Goal: Find specific page/section: Find specific page/section

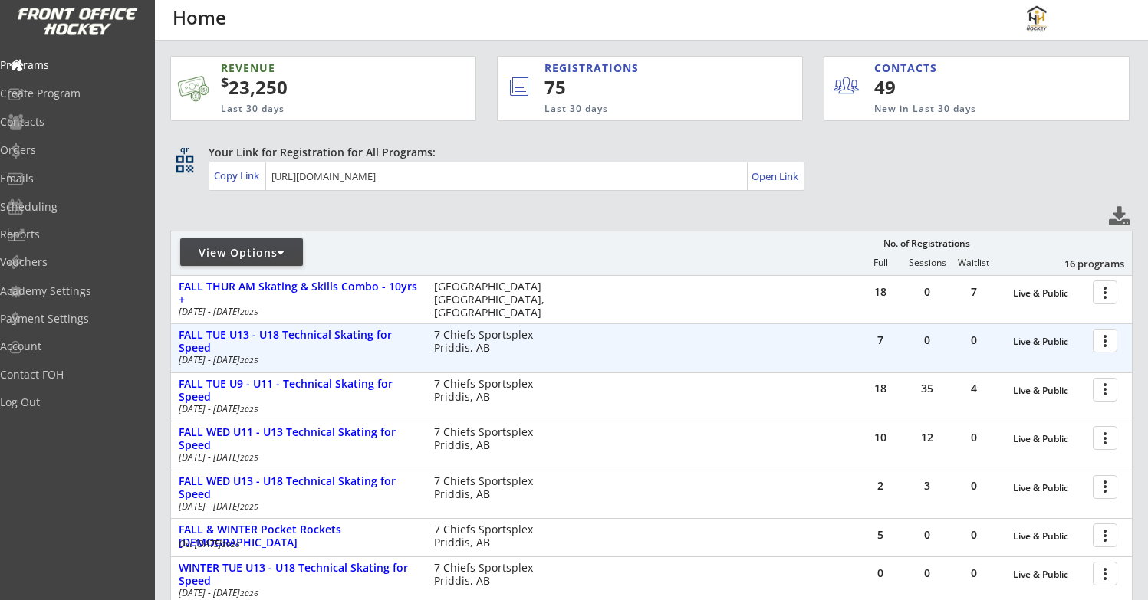
click at [1107, 343] on div at bounding box center [1107, 340] width 27 height 27
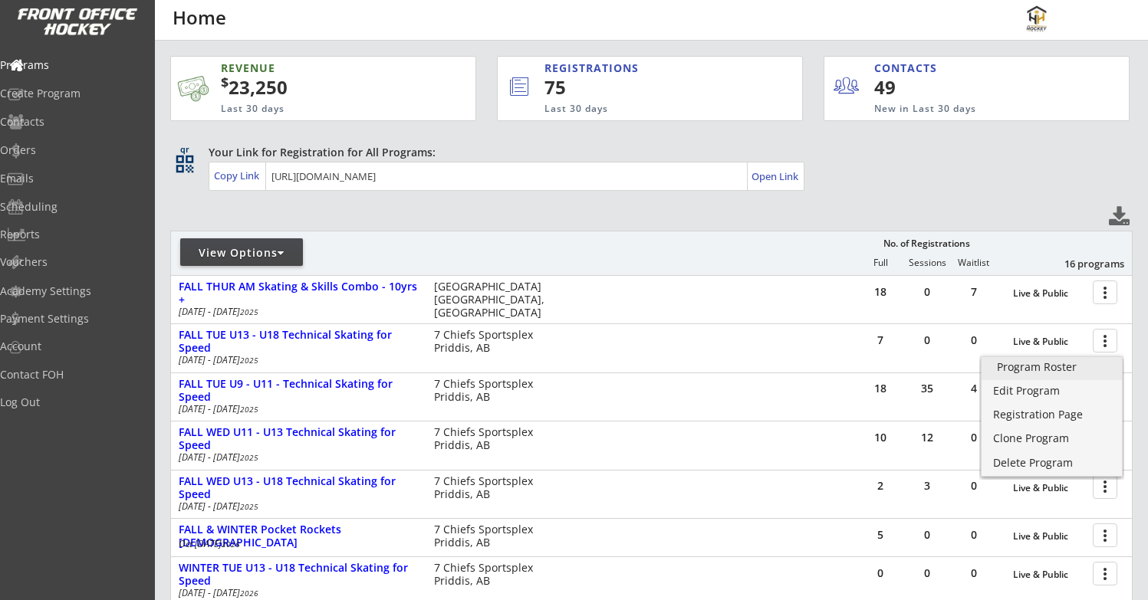
click at [1041, 371] on div "Program Roster" at bounding box center [1052, 367] width 110 height 11
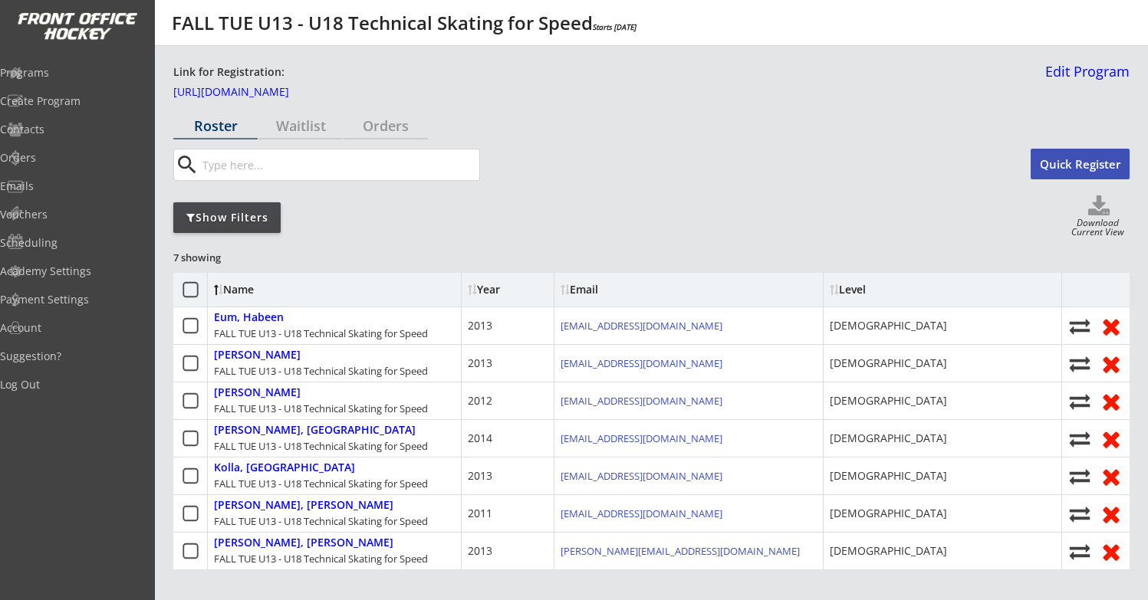
click at [266, 216] on div "Show Filters" at bounding box center [226, 217] width 107 height 15
